Goal: Information Seeking & Learning: Learn about a topic

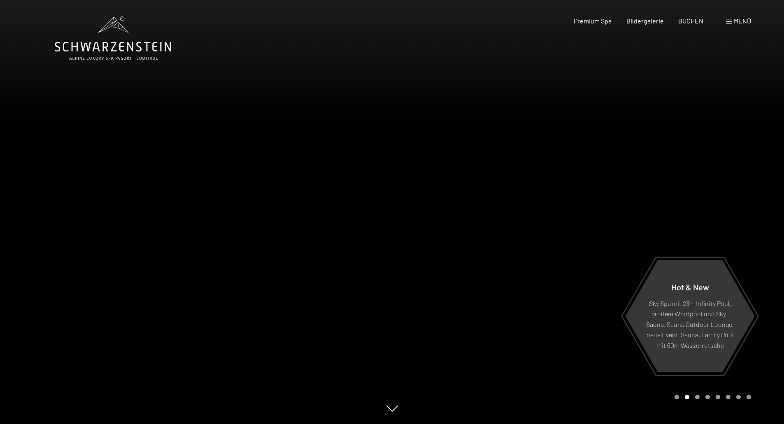
click at [738, 22] on span "Menü" at bounding box center [742, 21] width 17 height 8
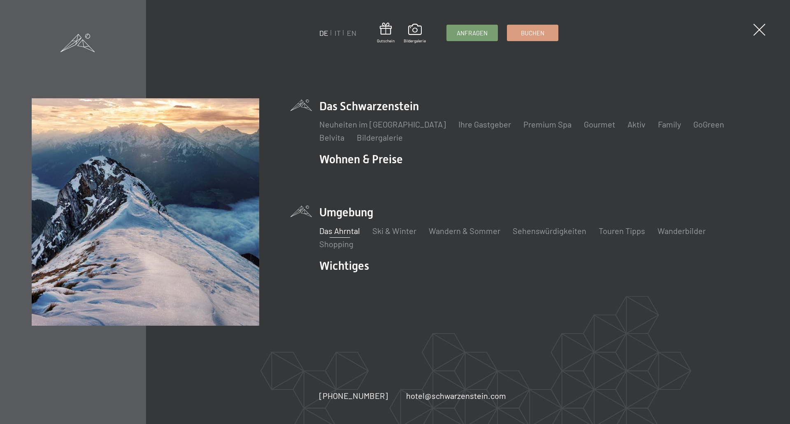
click at [356, 233] on link "Das Ahrntal" at bounding box center [339, 231] width 41 height 10
click at [441, 230] on link "Wandern & Sommer" at bounding box center [465, 231] width 72 height 10
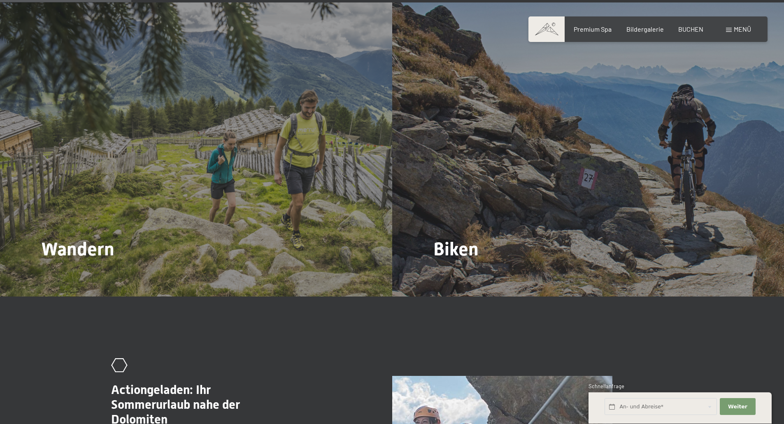
scroll to position [946, 0]
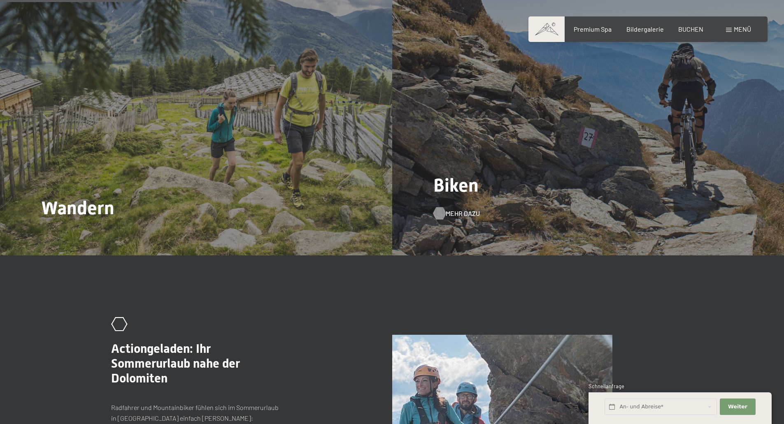
click at [463, 209] on span "Mehr dazu" at bounding box center [463, 213] width 34 height 9
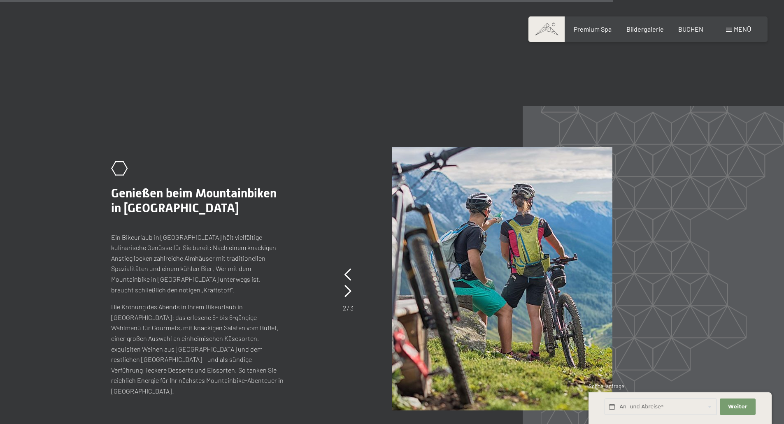
scroll to position [1975, 0]
